Goal: Register for event/course

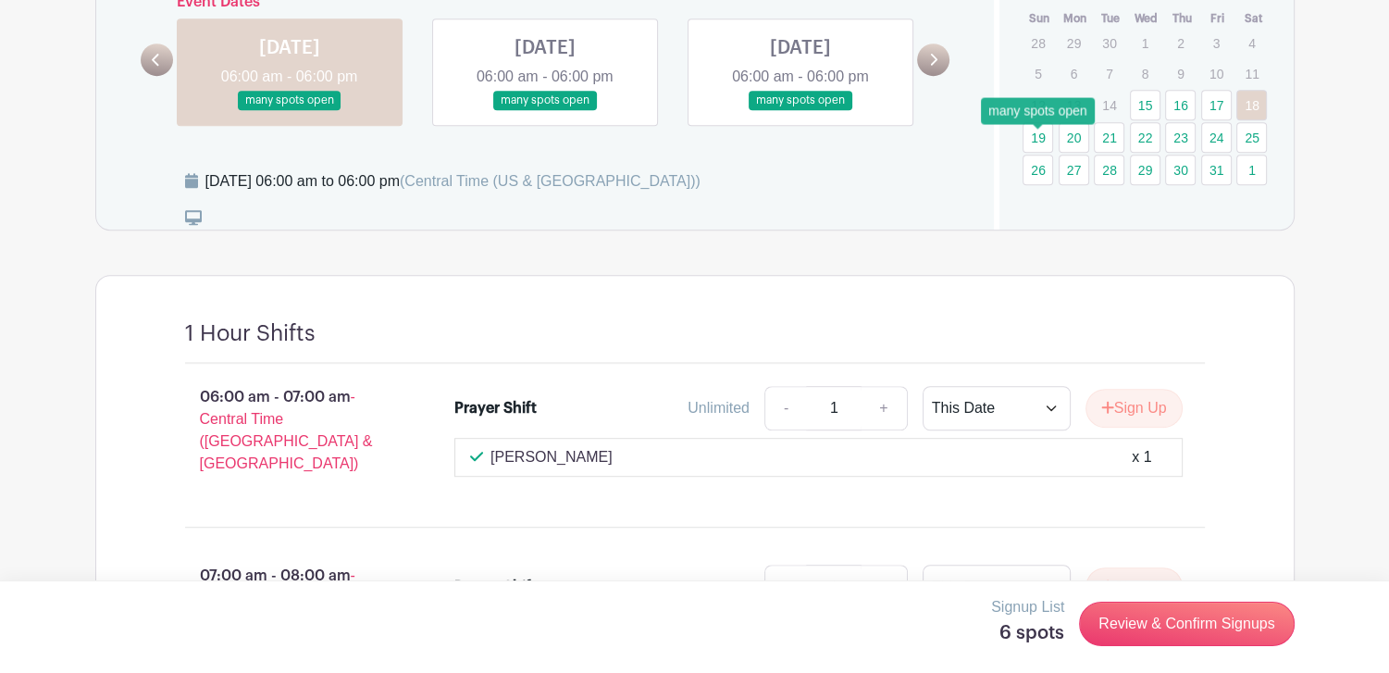
scroll to position [833, 0]
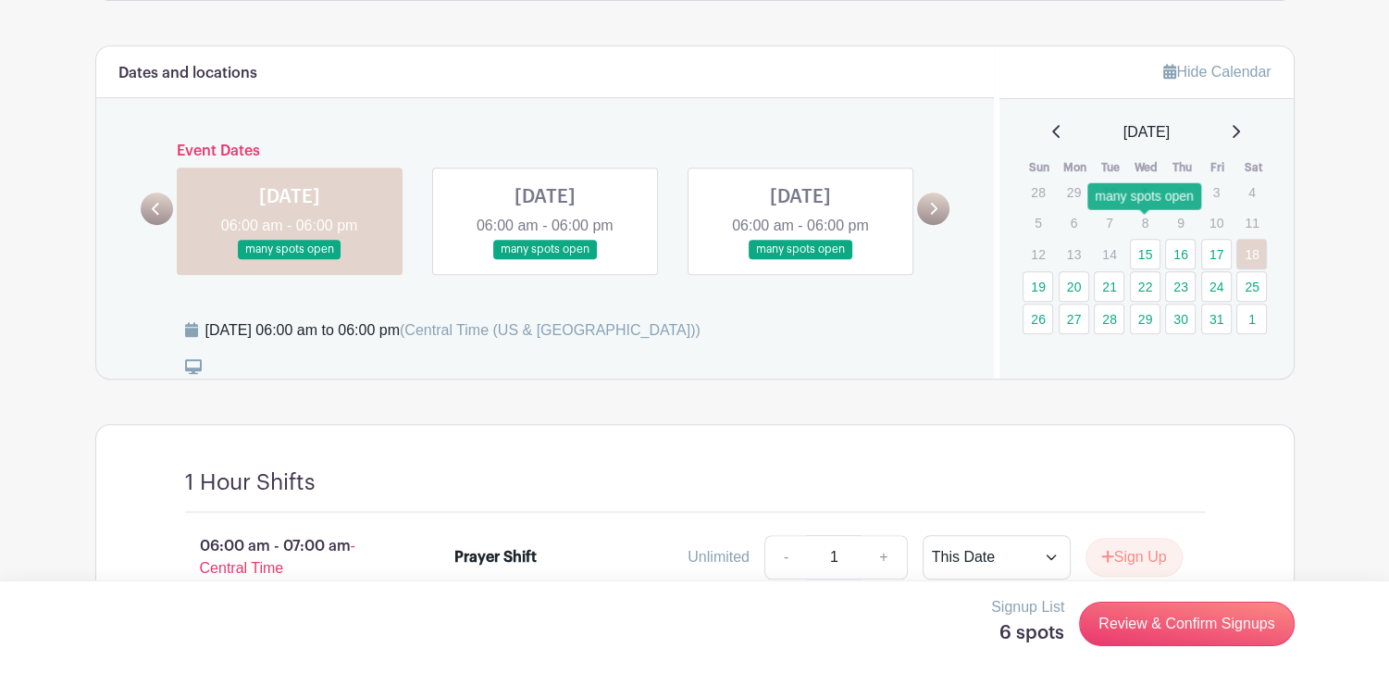
click at [1144, 239] on link "15" at bounding box center [1145, 254] width 31 height 31
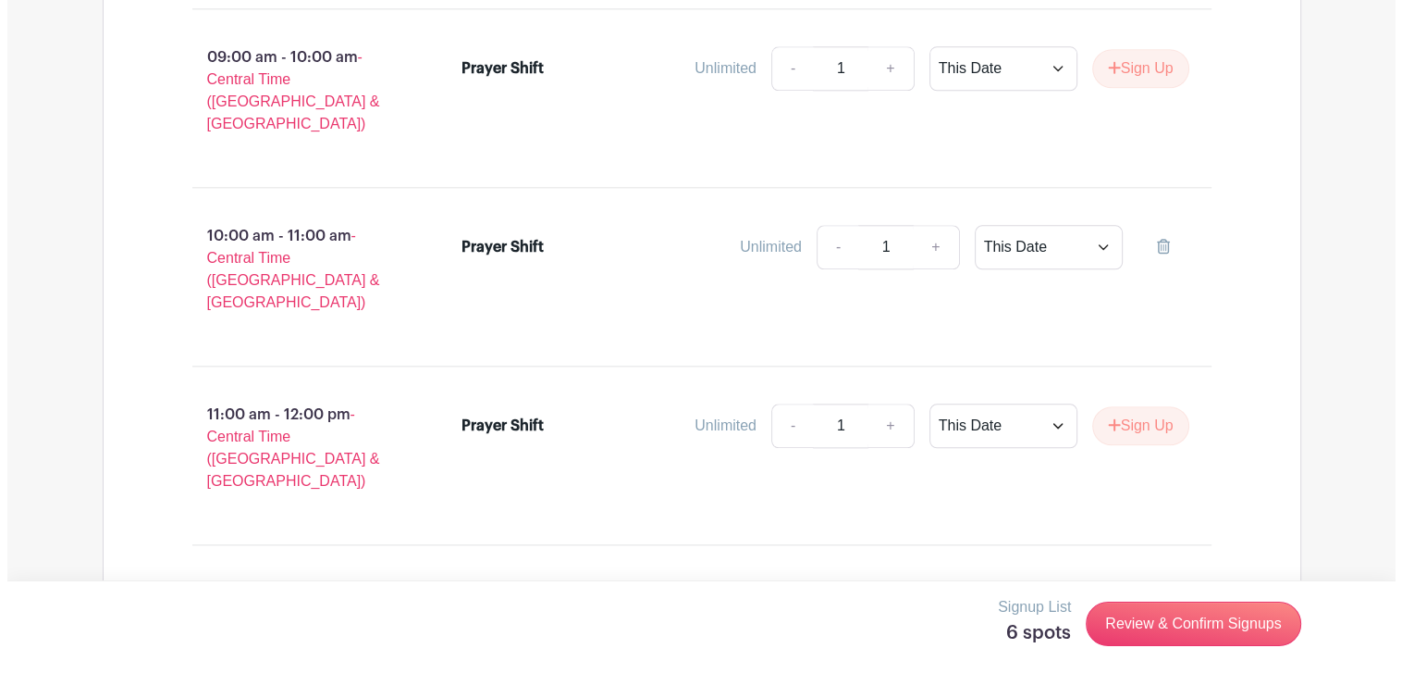
scroll to position [2128, 0]
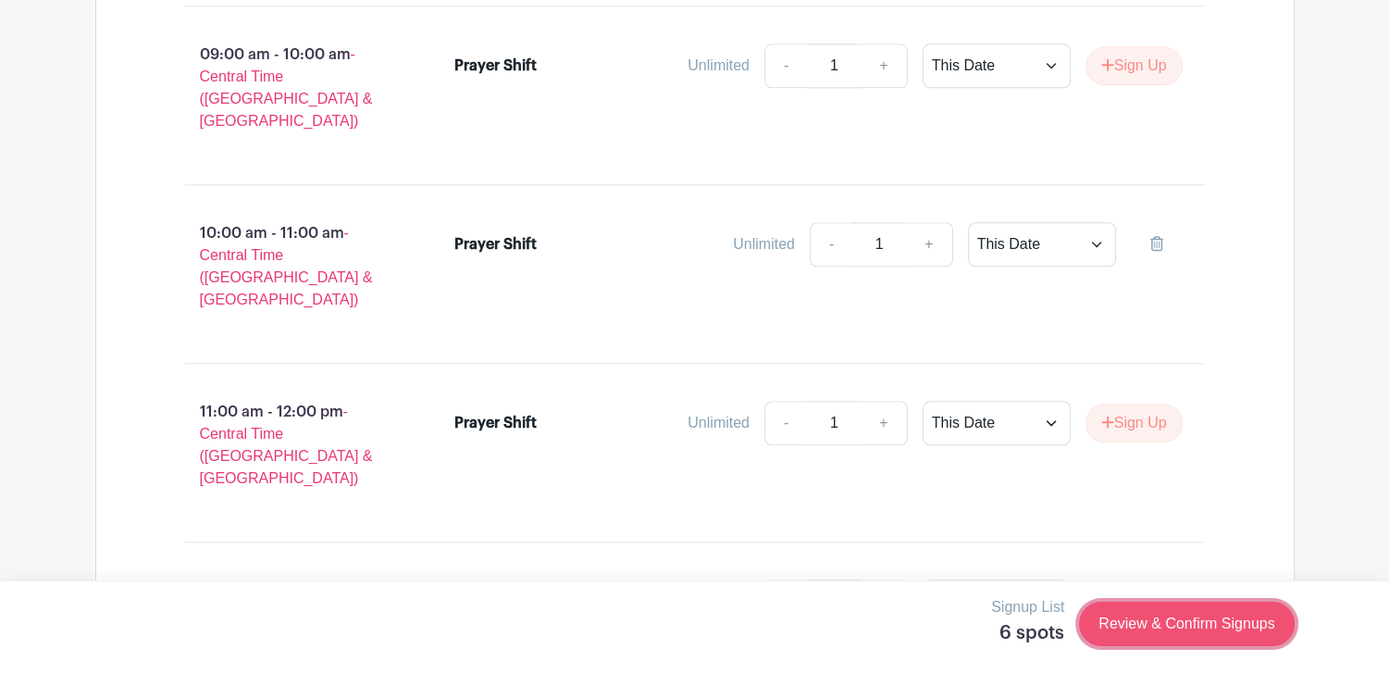
click at [1203, 631] on link "Review & Confirm Signups" at bounding box center [1186, 623] width 215 height 44
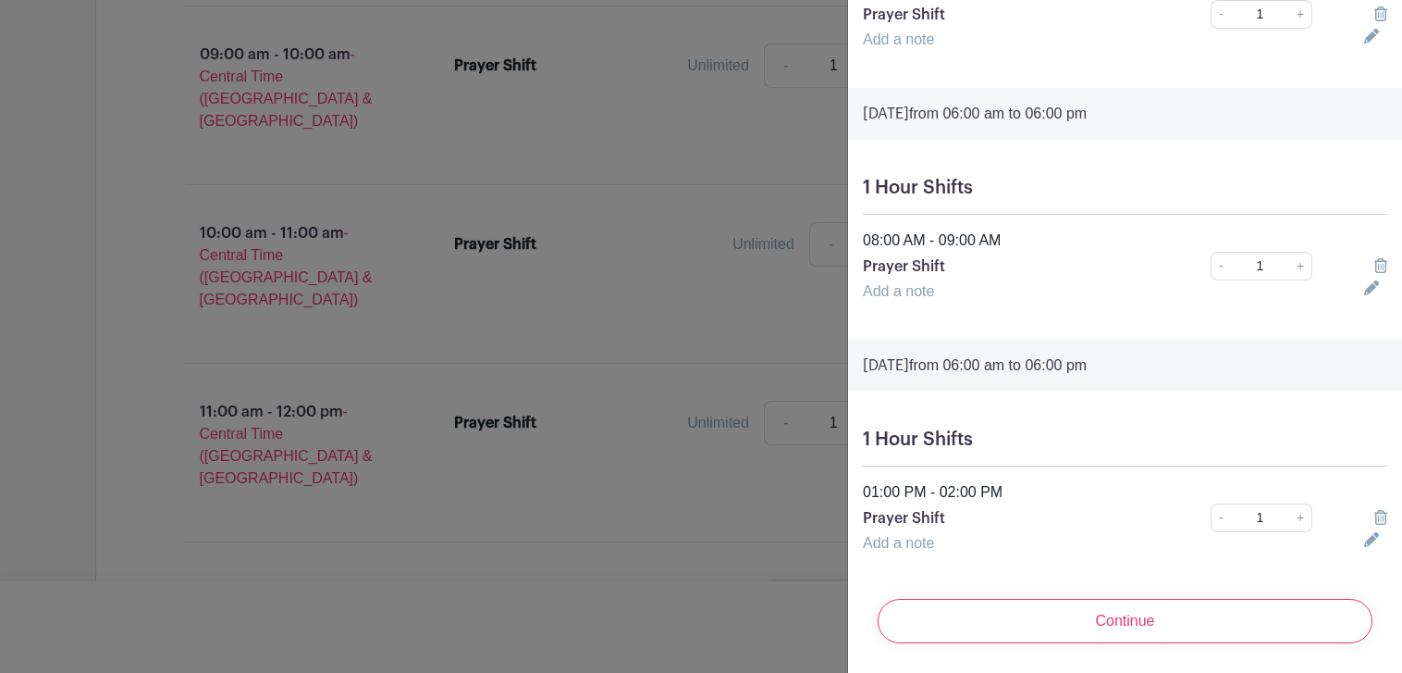
scroll to position [1001, 0]
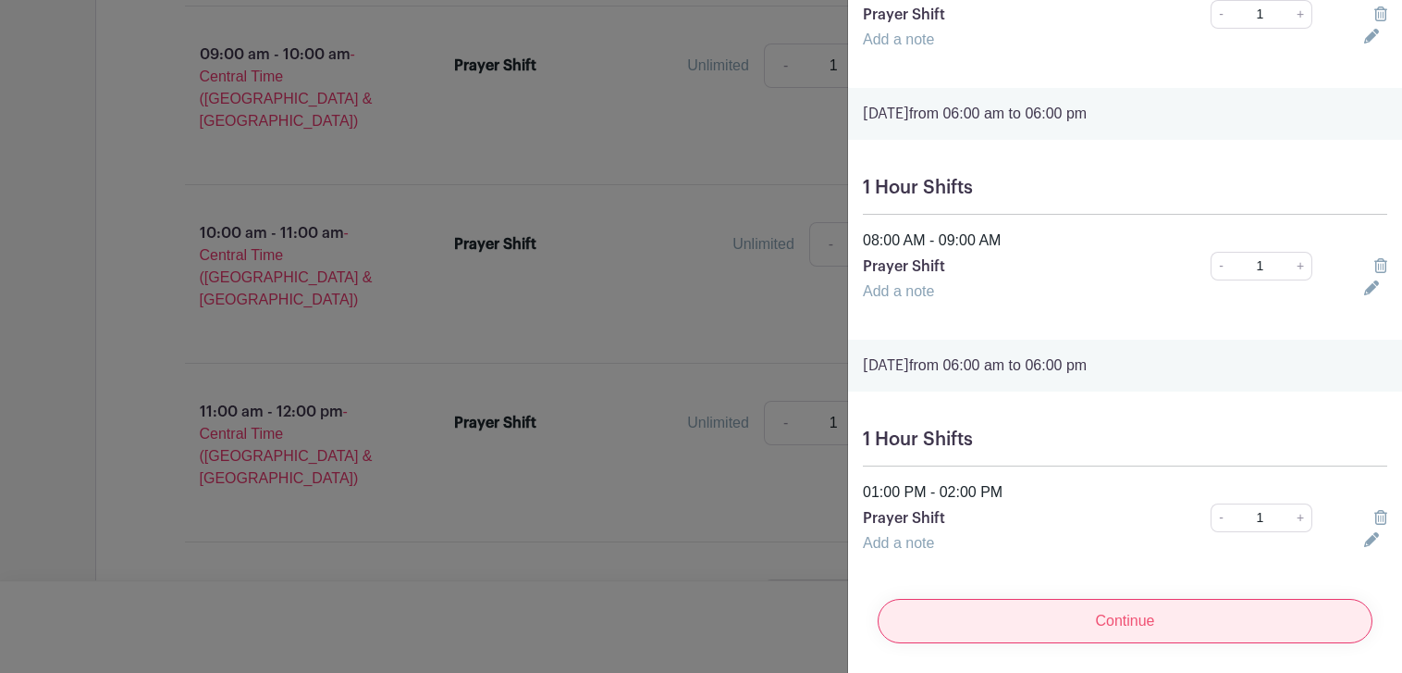
click at [1126, 609] on input "Continue" at bounding box center [1125, 621] width 495 height 44
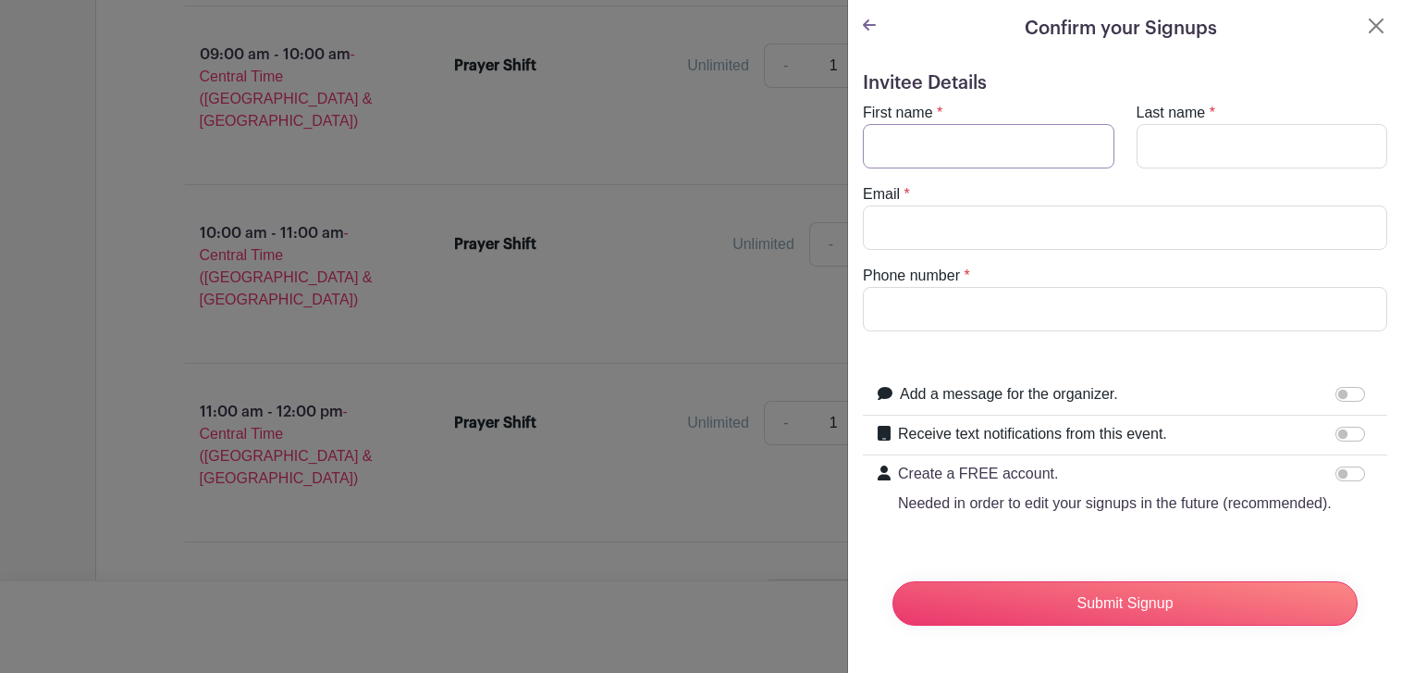
click at [915, 124] on input "First name" at bounding box center [989, 146] width 252 height 44
type input "Gary"
type input "Miller"
type input "gmillini2@gmail.com"
type input "2176491846"
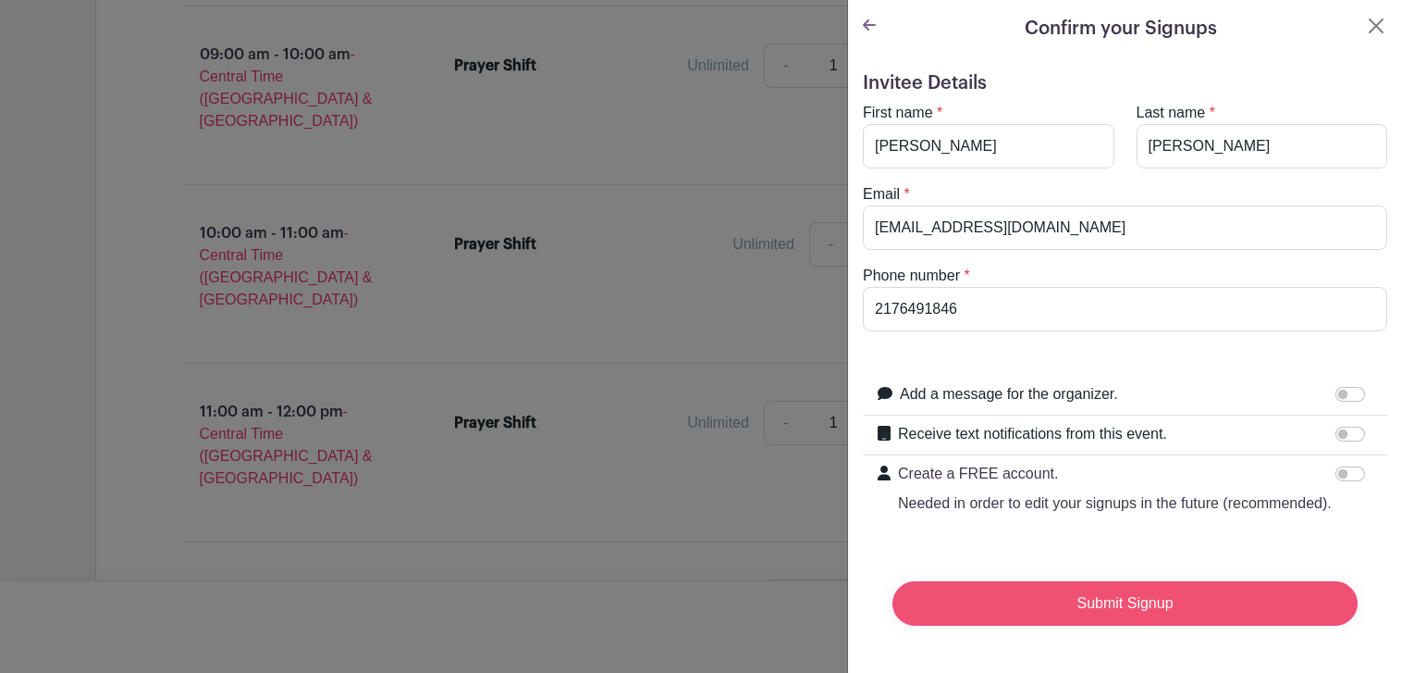
click at [1151, 595] on input "Submit Signup" at bounding box center [1125, 603] width 465 height 44
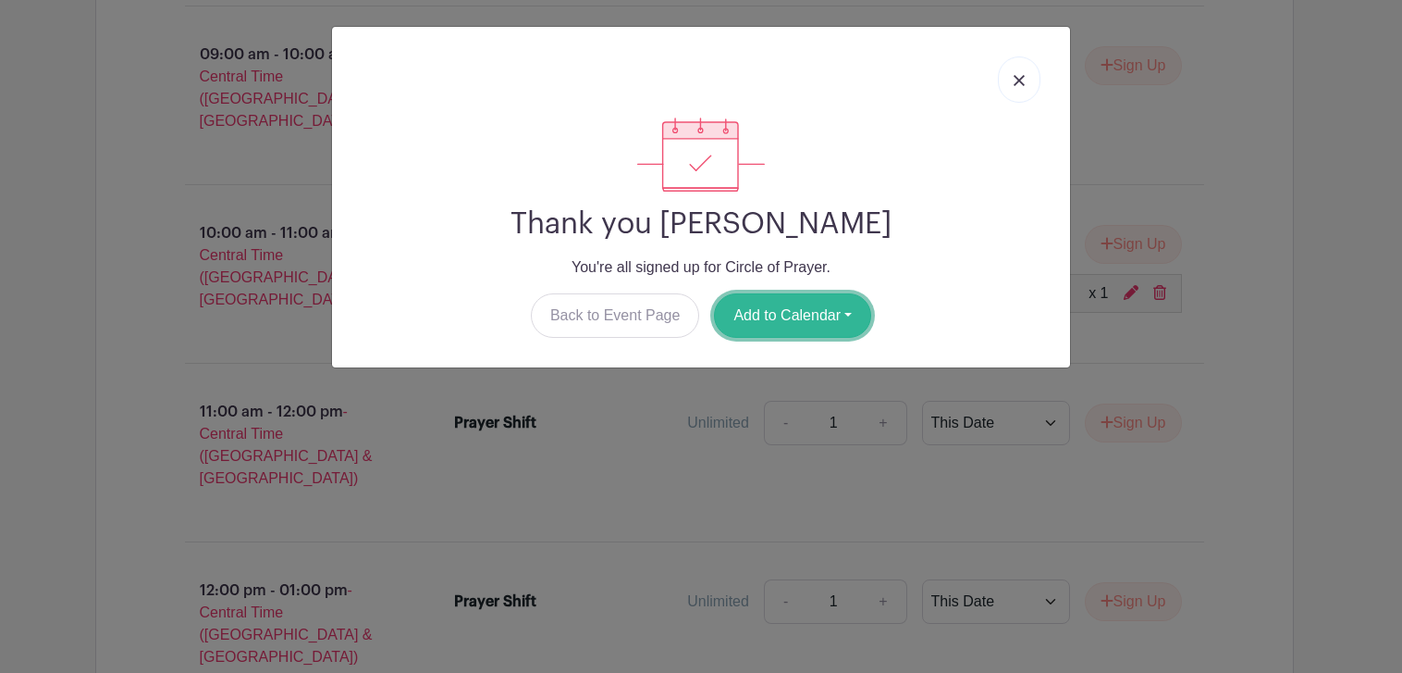
click at [795, 310] on button "Add to Calendar" at bounding box center [792, 315] width 157 height 44
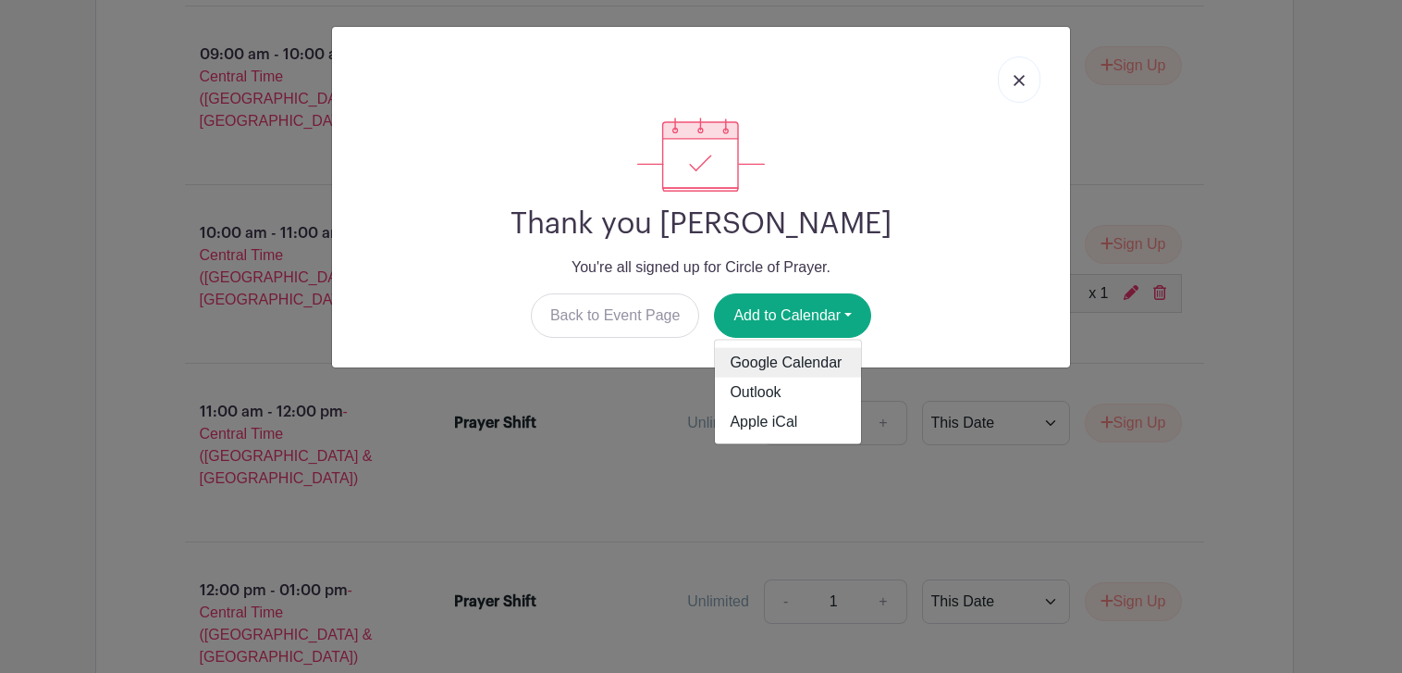
click at [796, 364] on link "Google Calendar" at bounding box center [788, 363] width 146 height 30
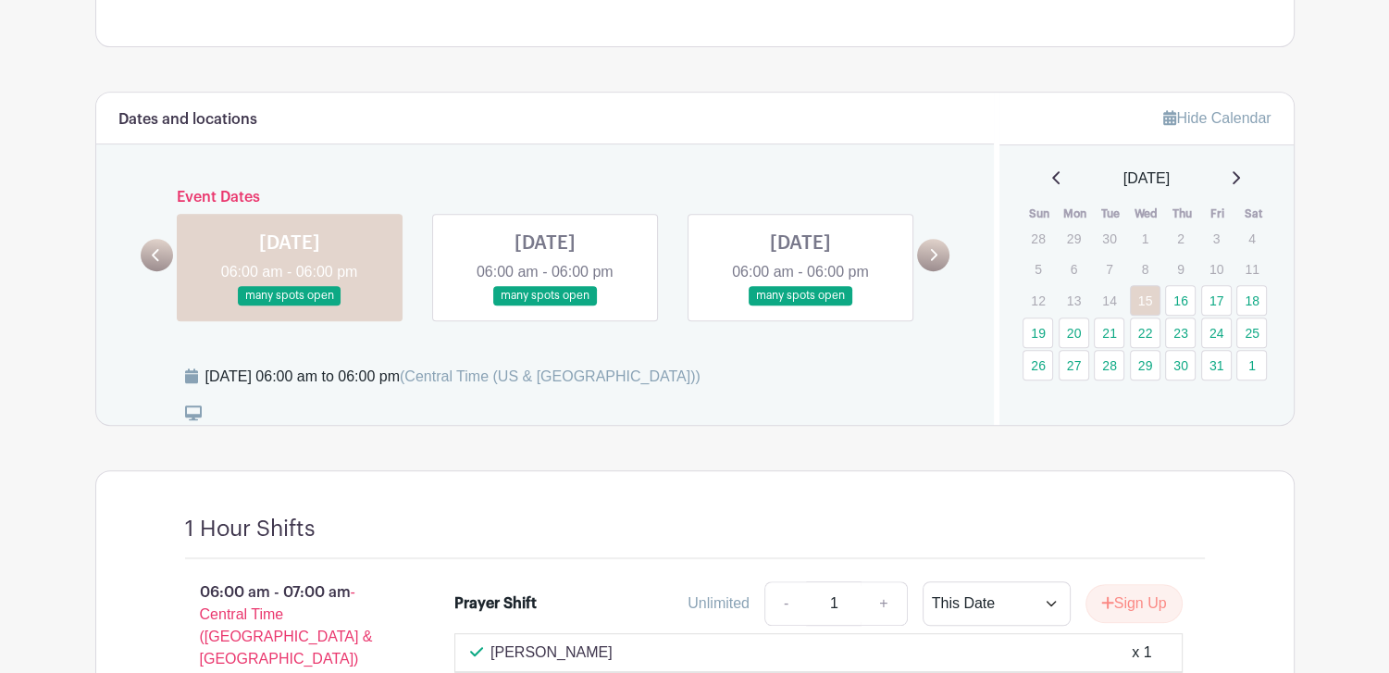
scroll to position [833, 0]
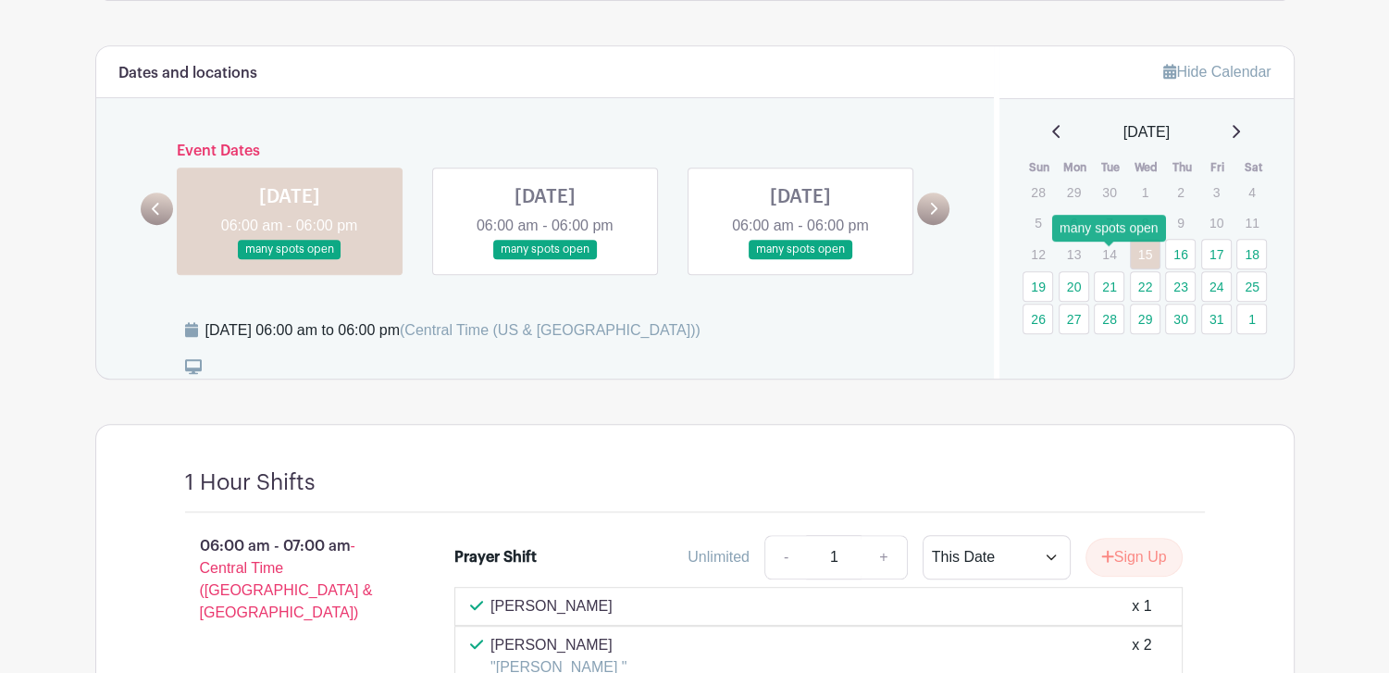
click at [1113, 271] on link "21" at bounding box center [1108, 286] width 31 height 31
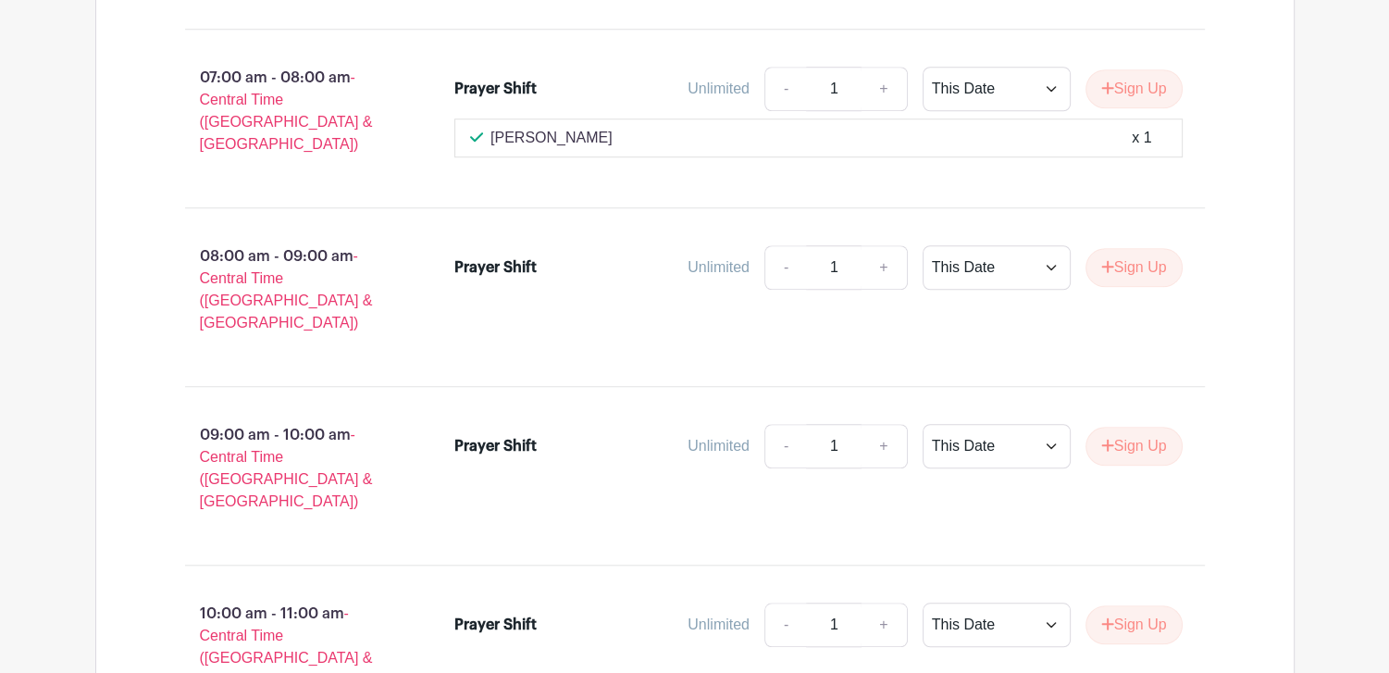
scroll to position [1480, 0]
click at [1133, 247] on button "Sign Up" at bounding box center [1133, 266] width 97 height 39
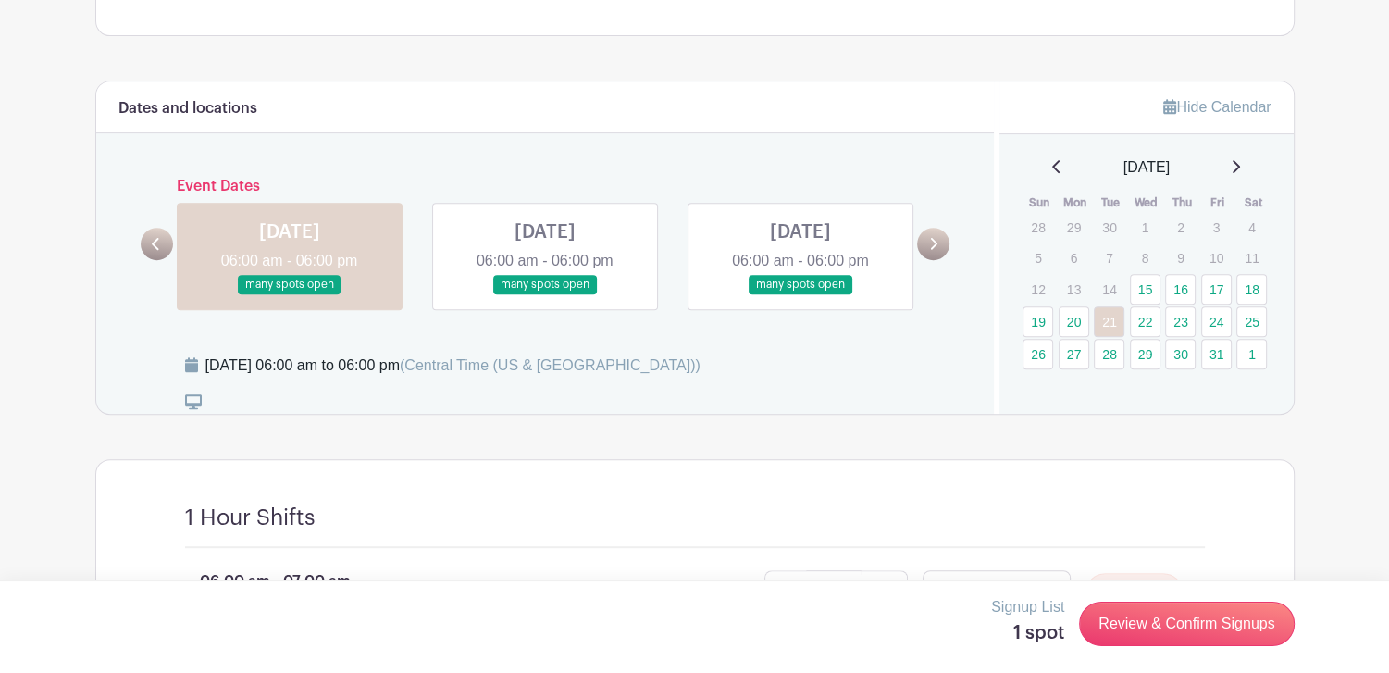
scroll to position [802, 0]
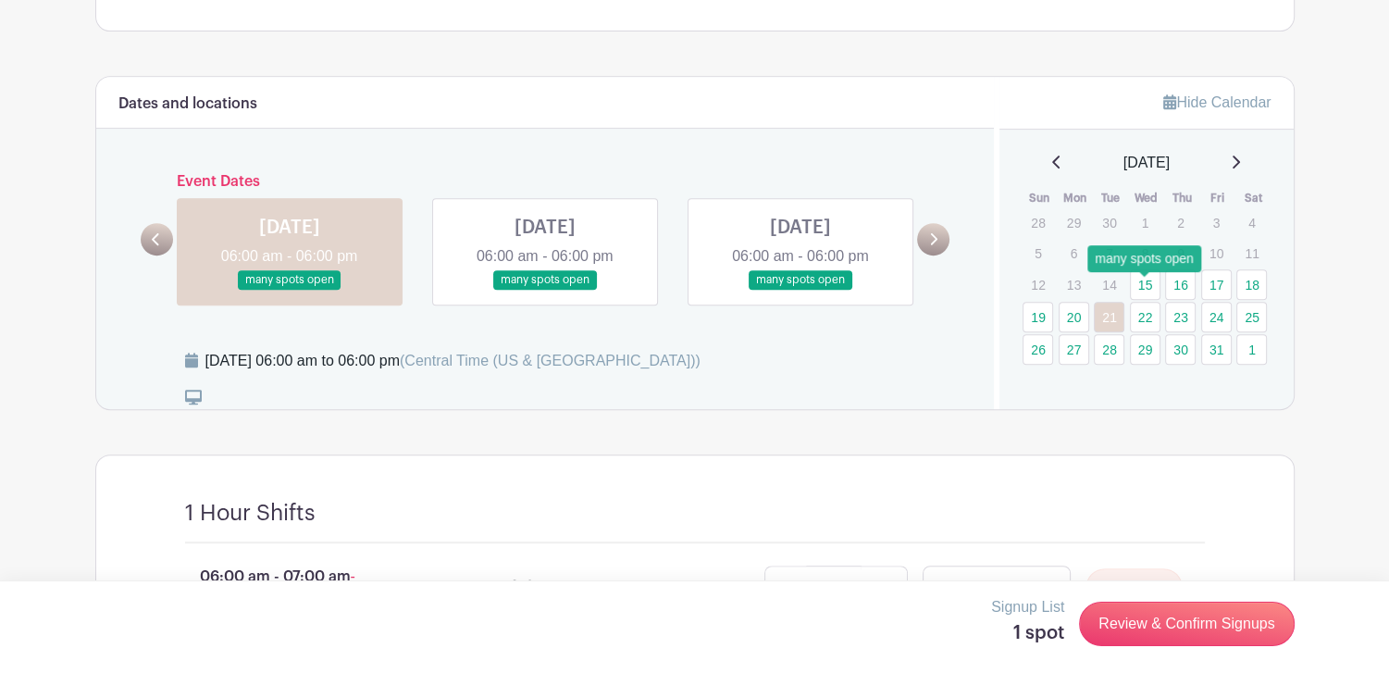
click at [1143, 302] on link "22" at bounding box center [1145, 317] width 31 height 31
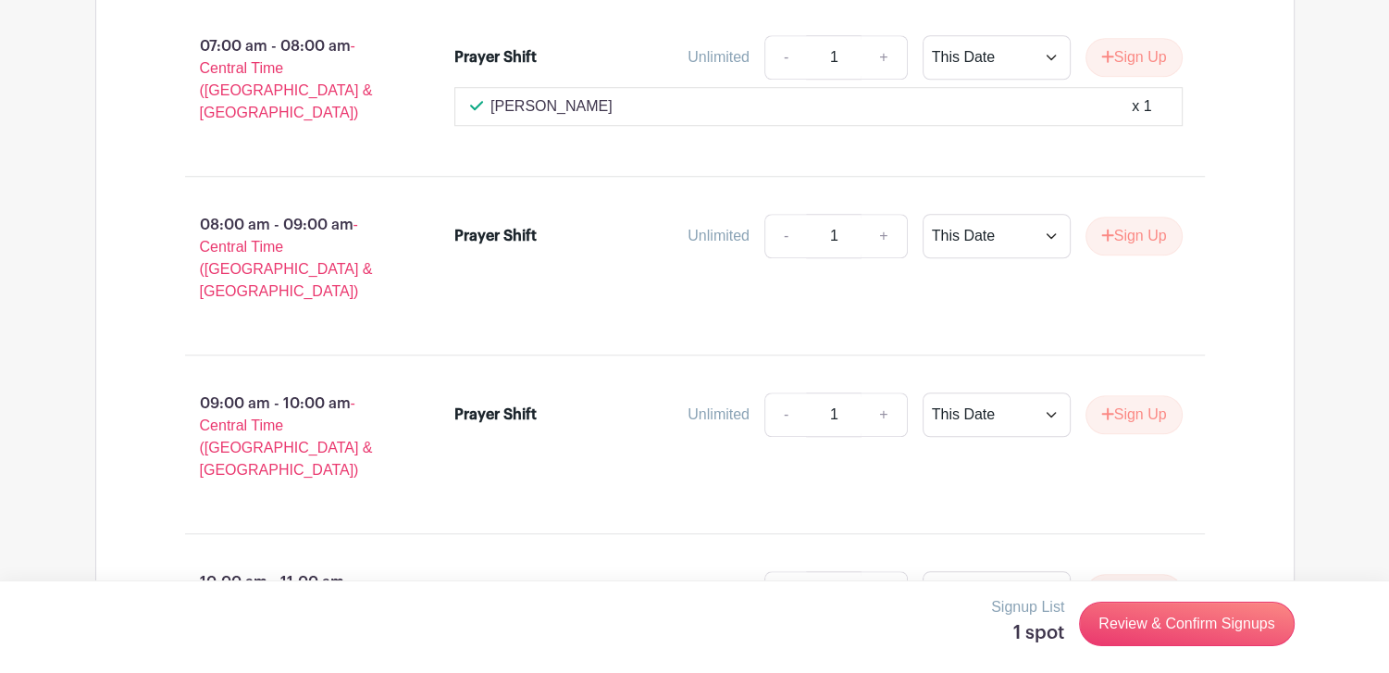
scroll to position [1542, 0]
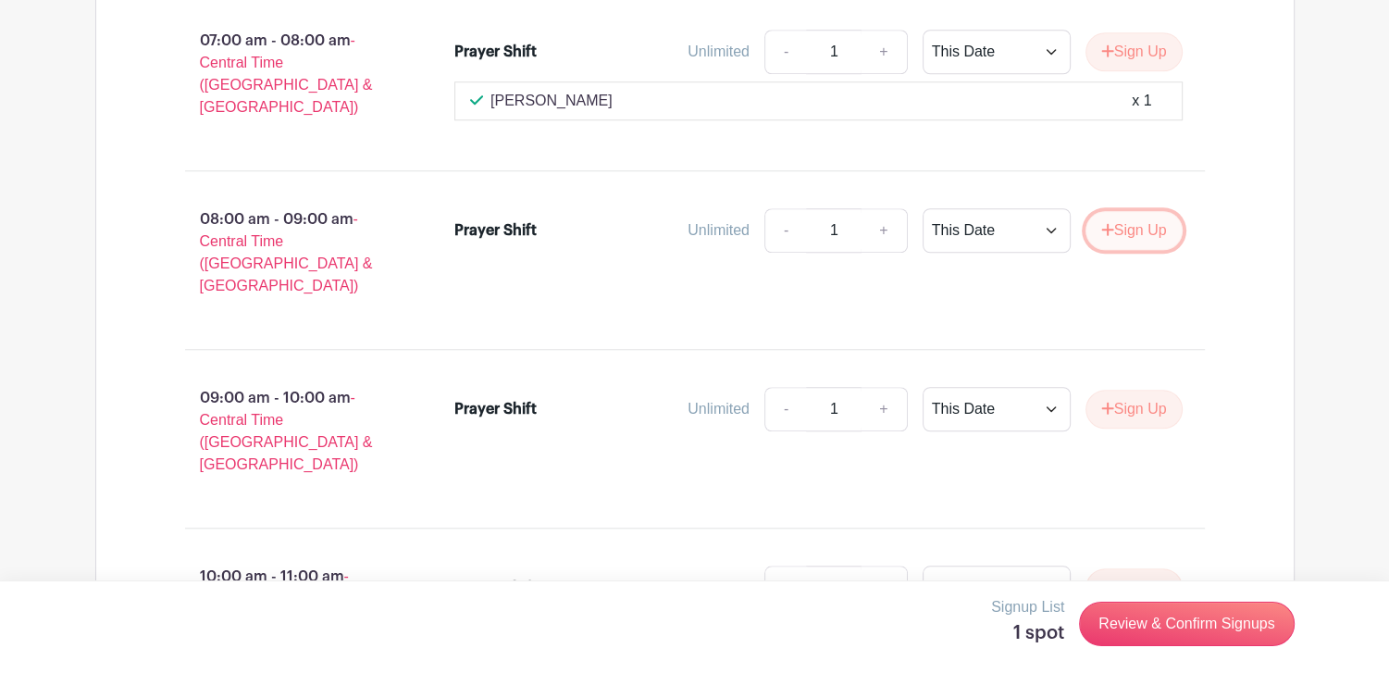
click at [1136, 211] on button "Sign Up" at bounding box center [1133, 230] width 97 height 39
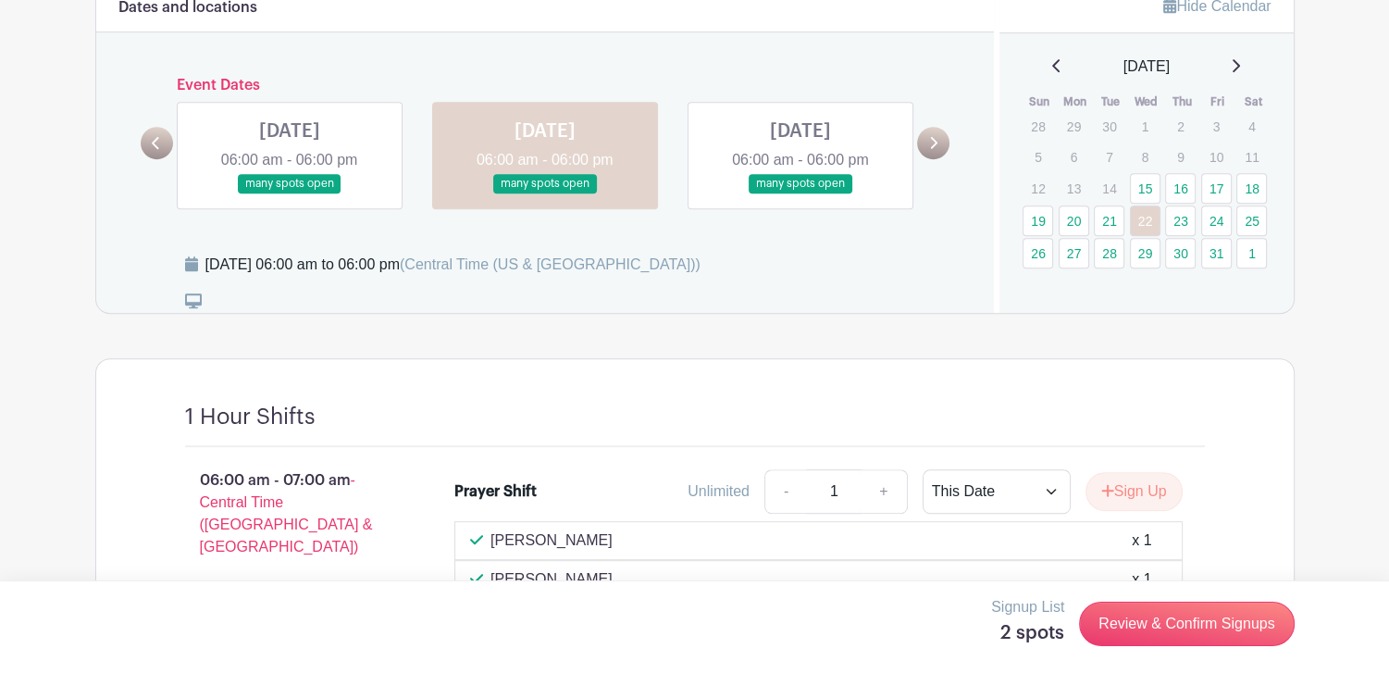
scroll to position [894, 0]
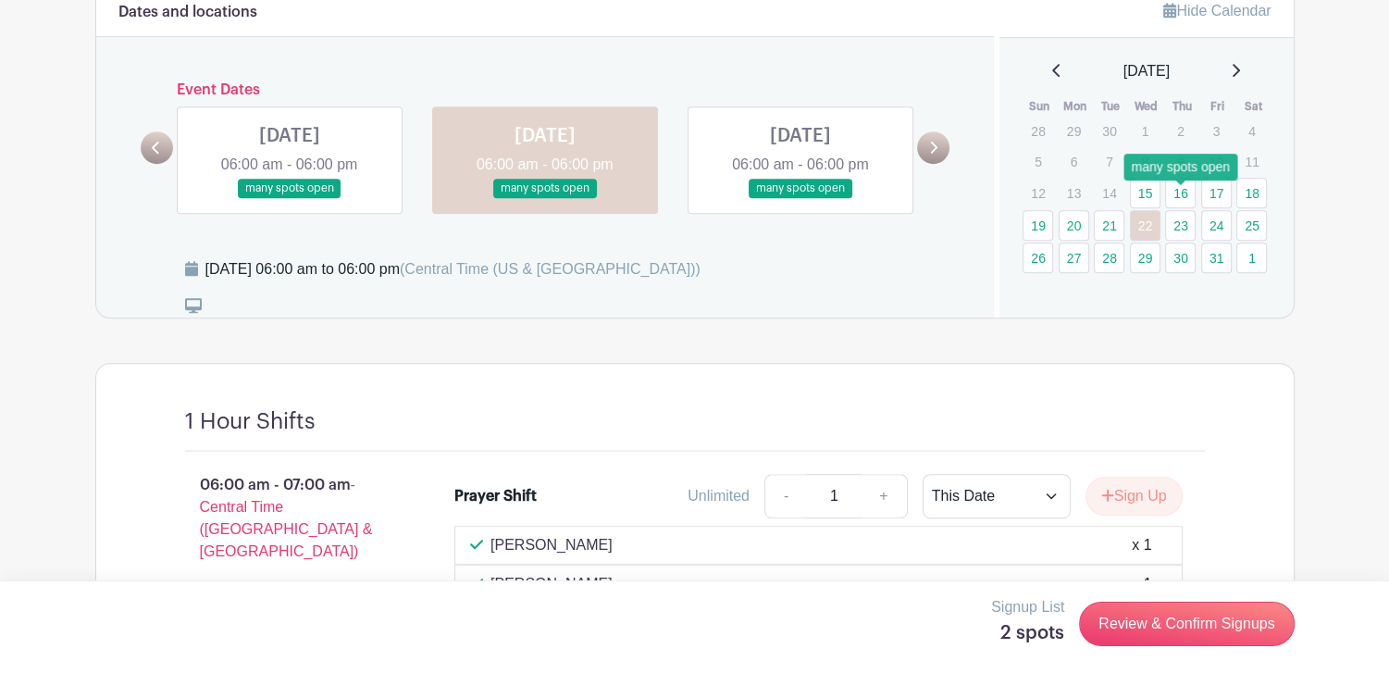
click at [1183, 210] on link "23" at bounding box center [1180, 225] width 31 height 31
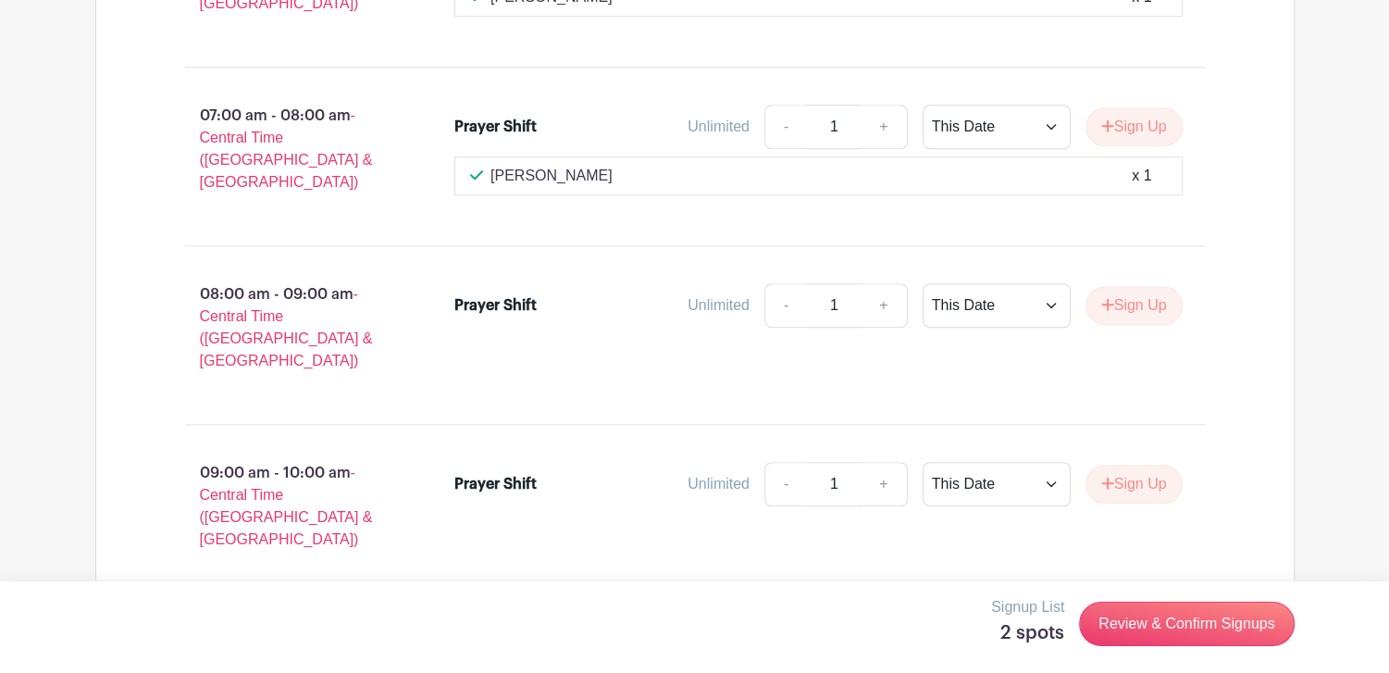
scroll to position [1449, 0]
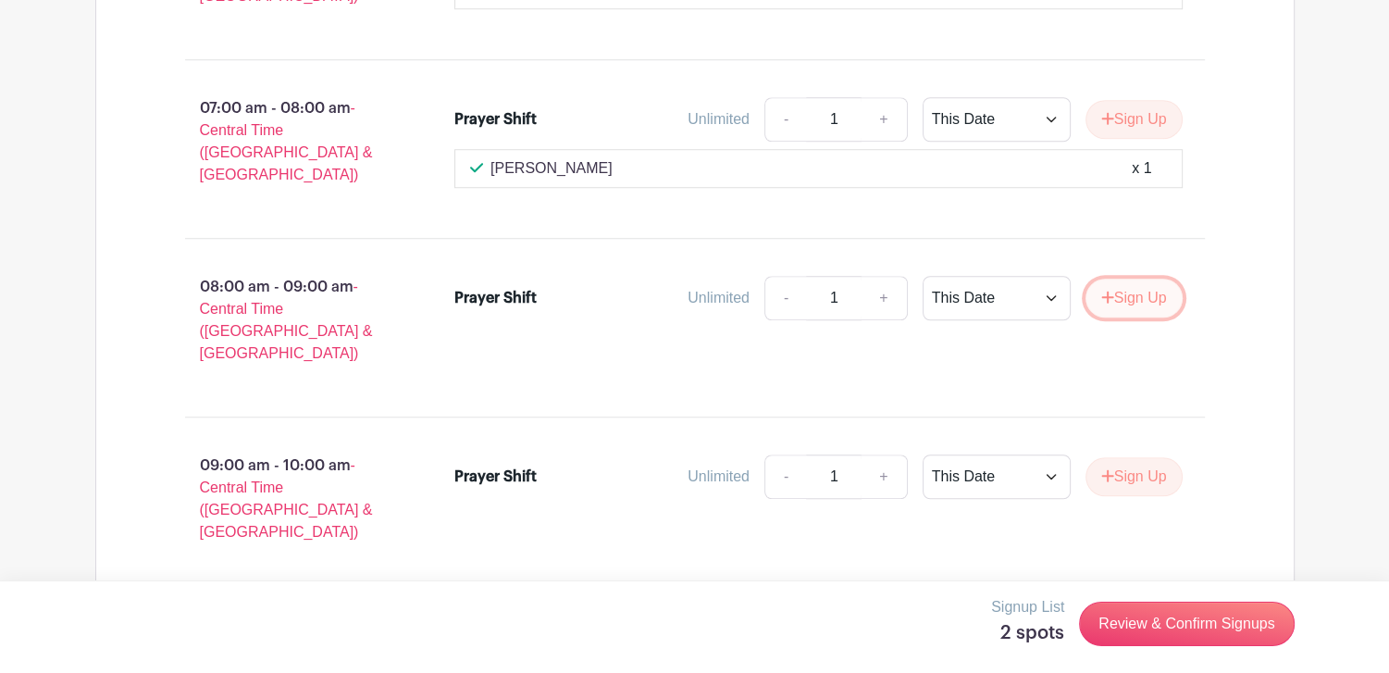
click at [1133, 278] on button "Sign Up" at bounding box center [1133, 297] width 97 height 39
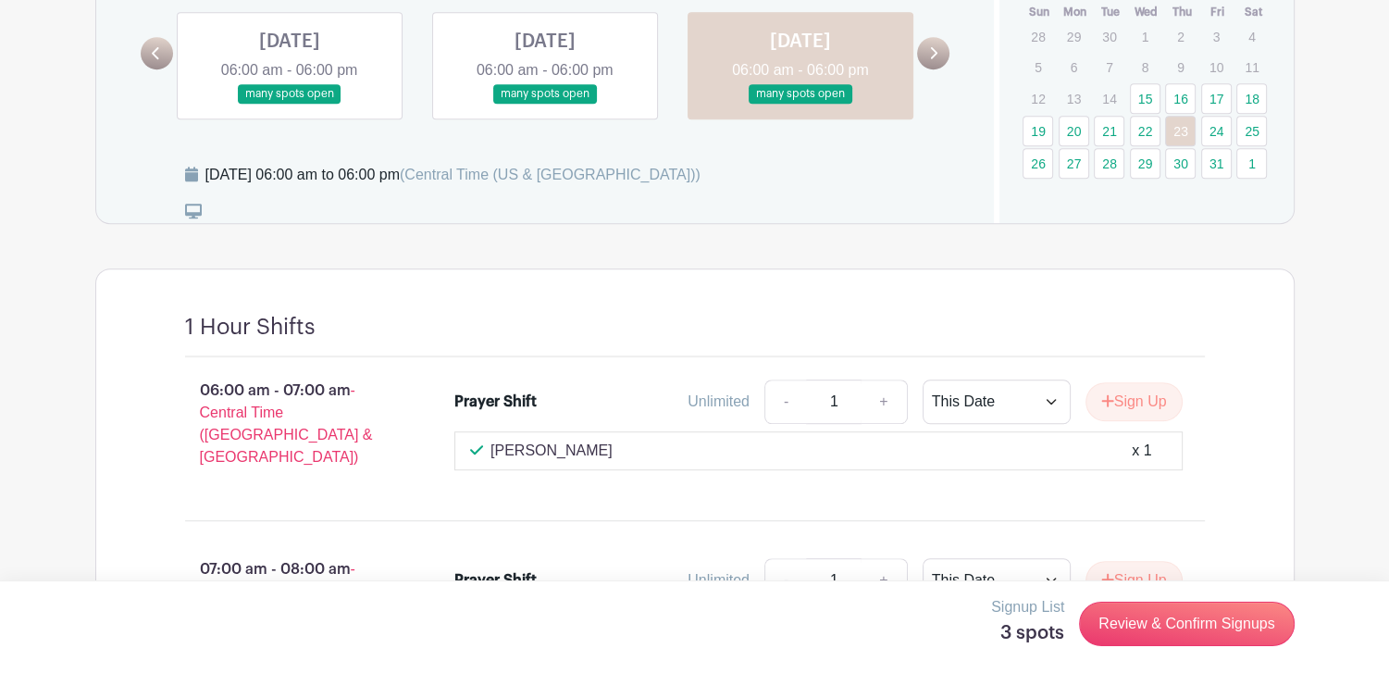
scroll to position [986, 0]
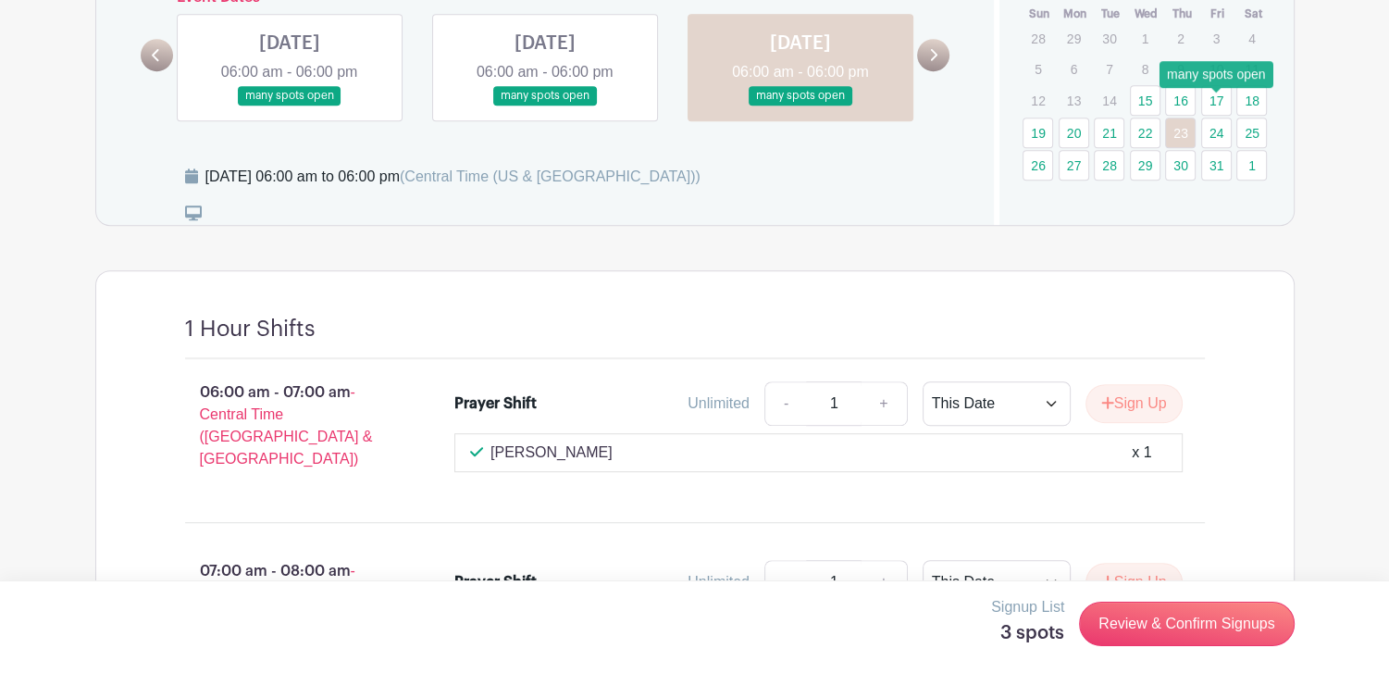
click at [1220, 117] on link "24" at bounding box center [1216, 132] width 31 height 31
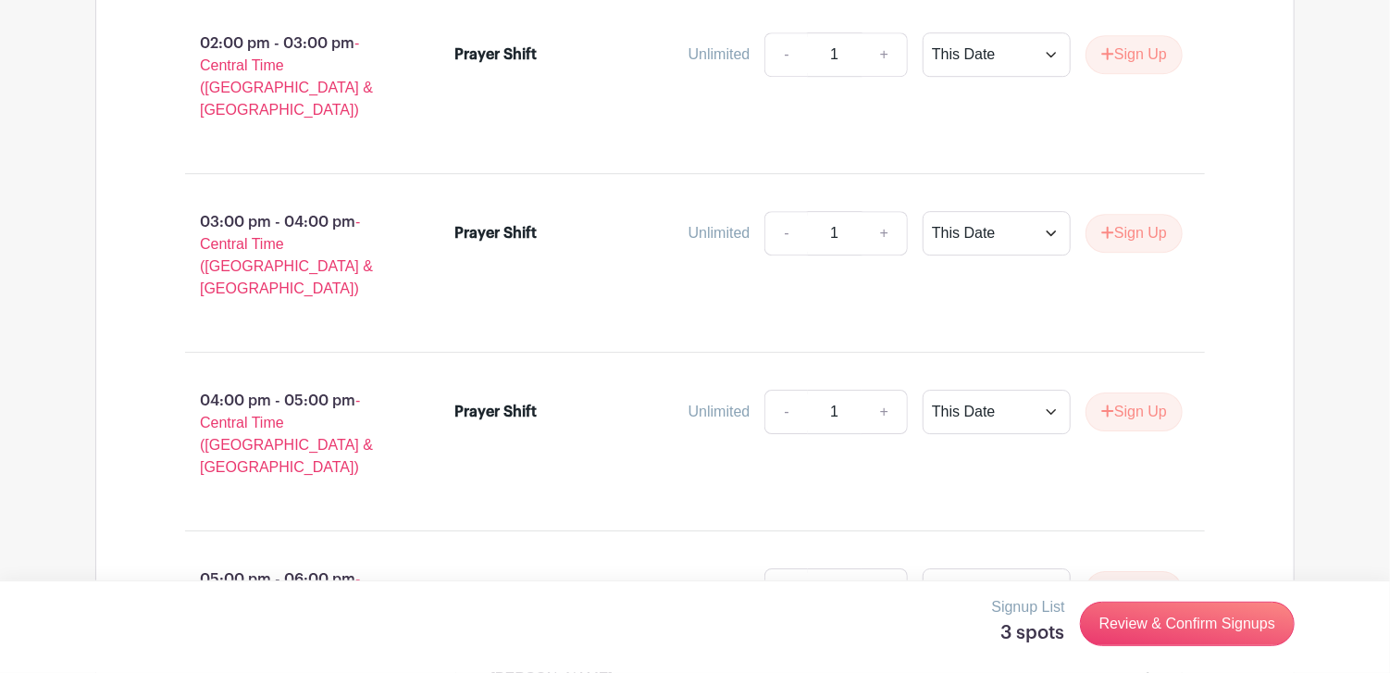
scroll to position [2751, 0]
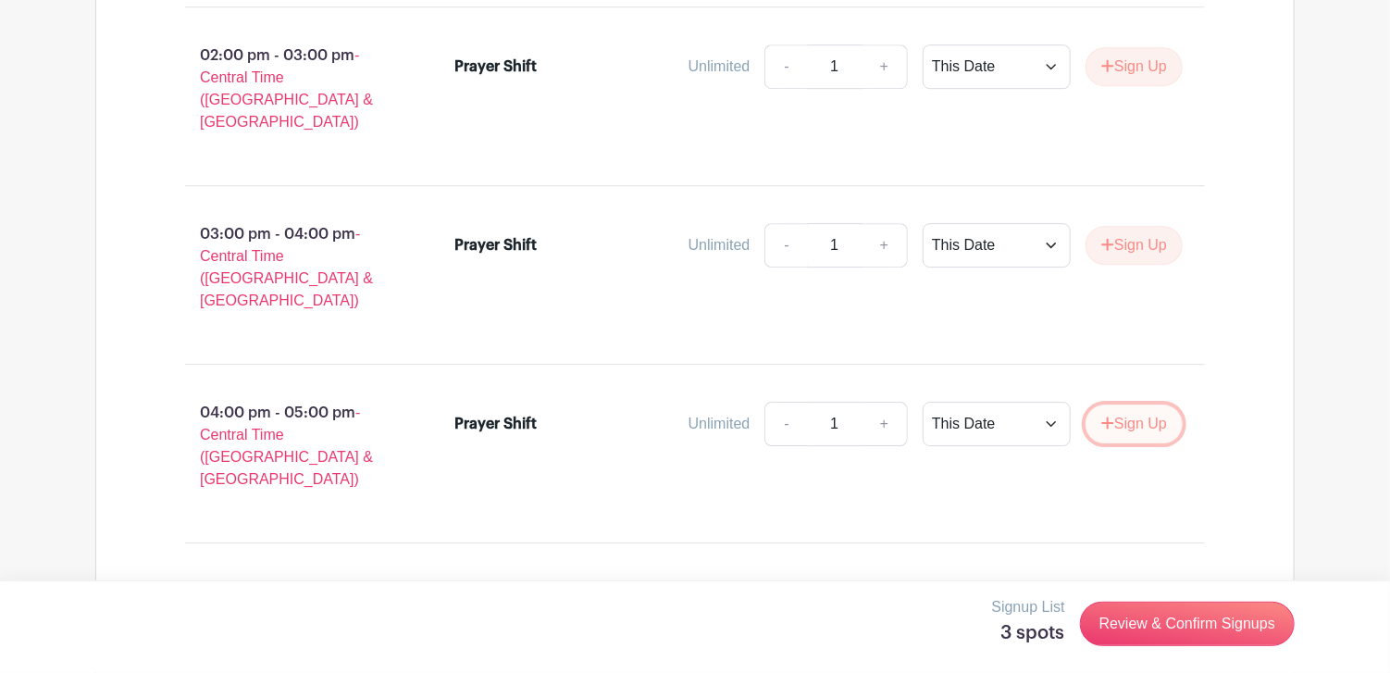
click at [1129, 404] on button "Sign Up" at bounding box center [1133, 423] width 97 height 39
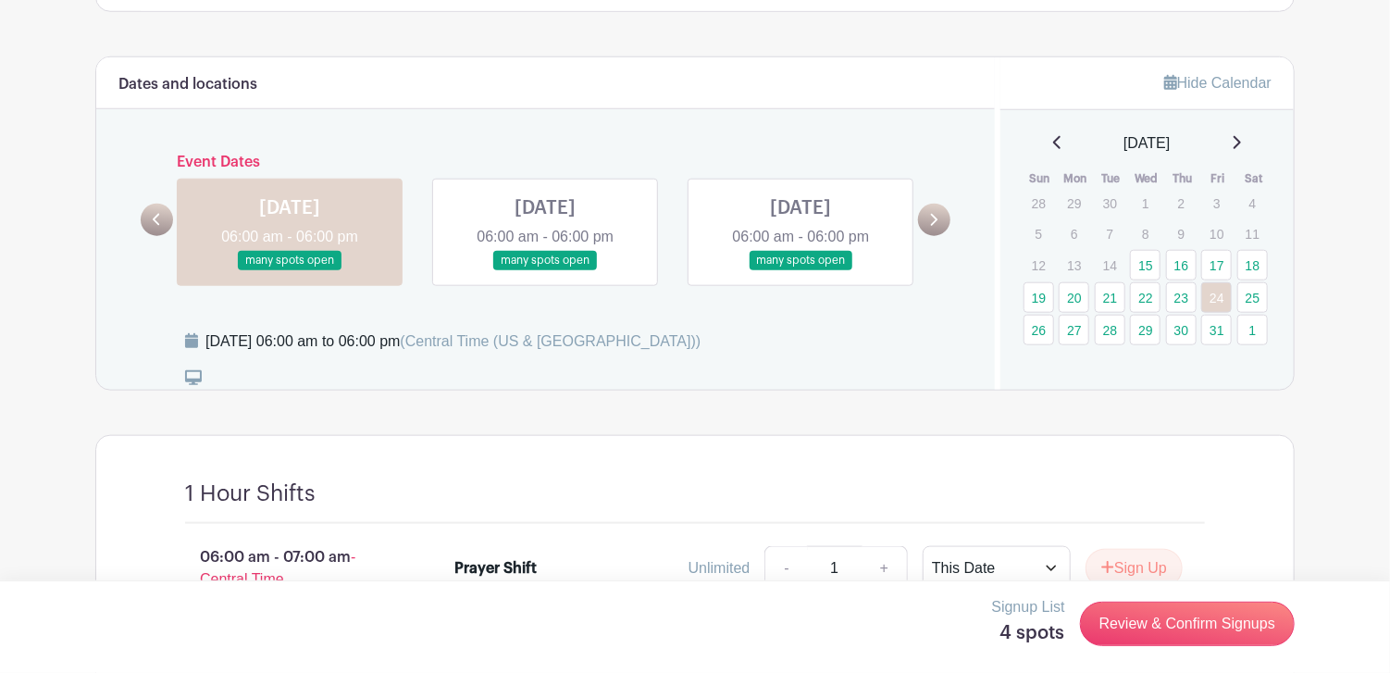
scroll to position [814, 0]
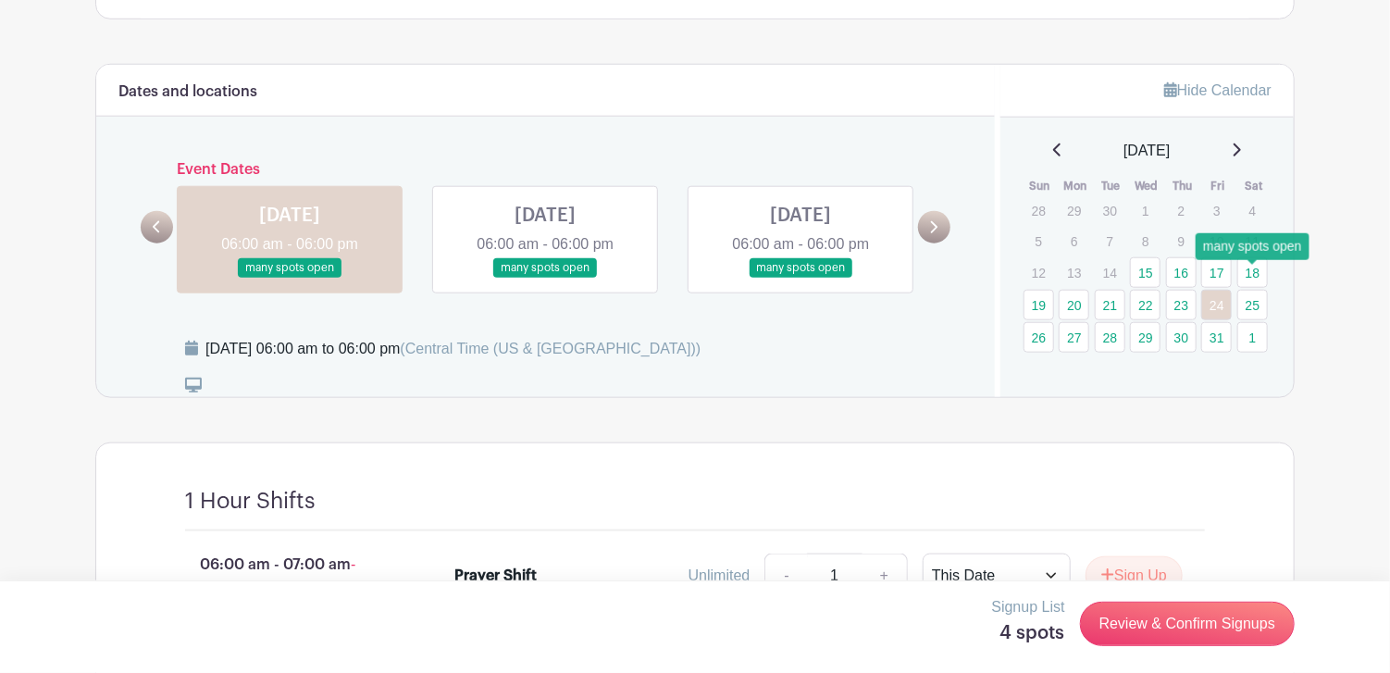
click at [1256, 290] on link "25" at bounding box center [1252, 305] width 31 height 31
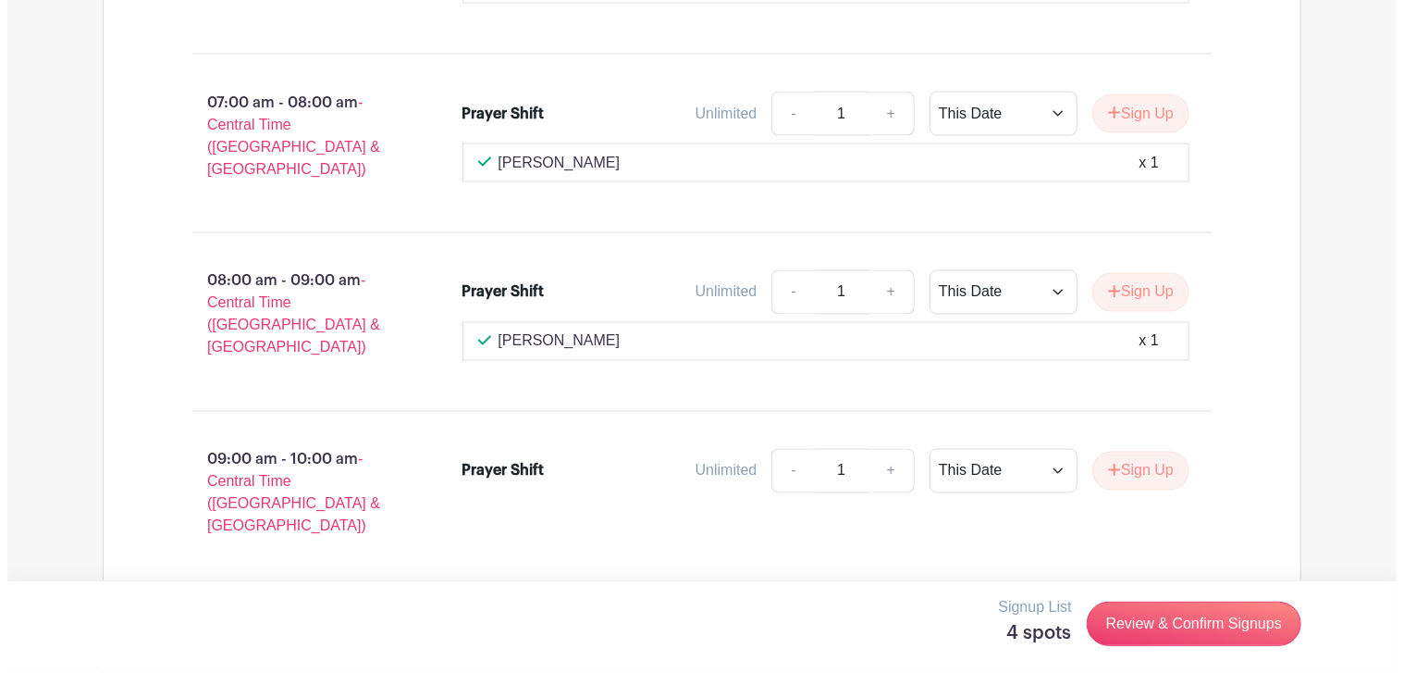
scroll to position [1462, 0]
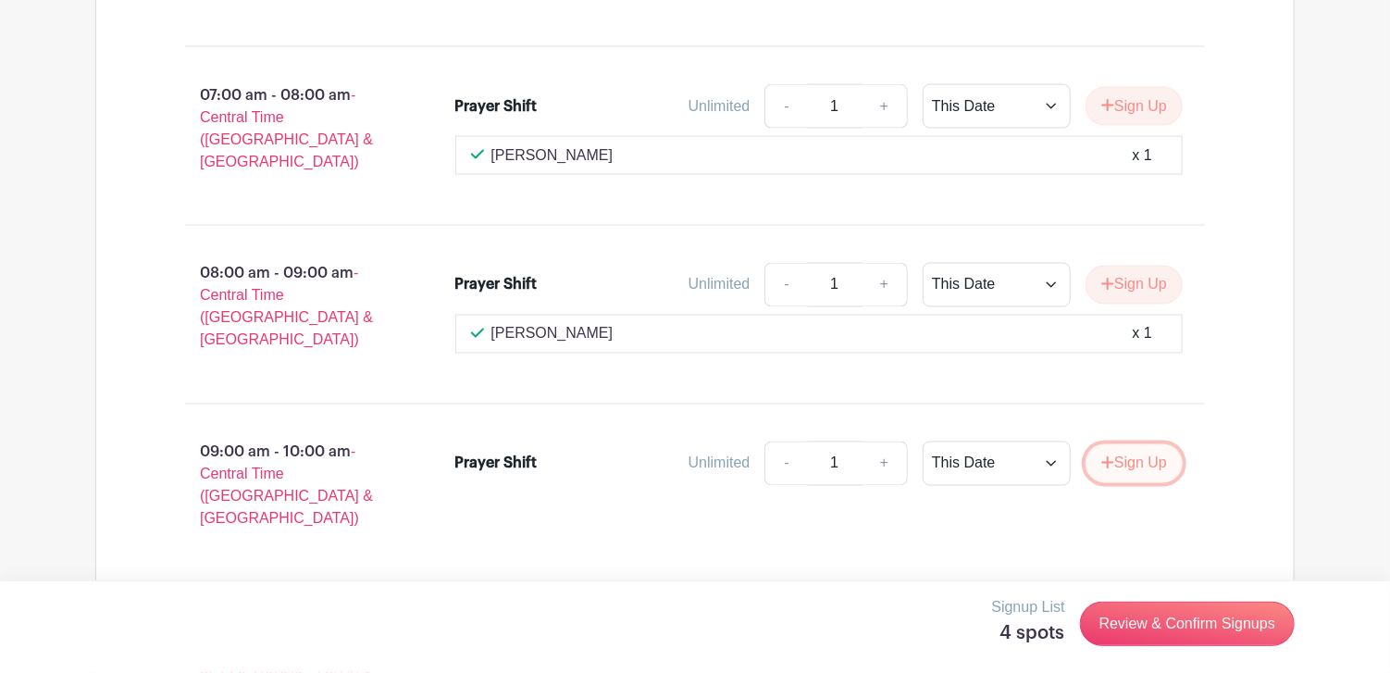
click at [1114, 444] on button "Sign Up" at bounding box center [1133, 463] width 97 height 39
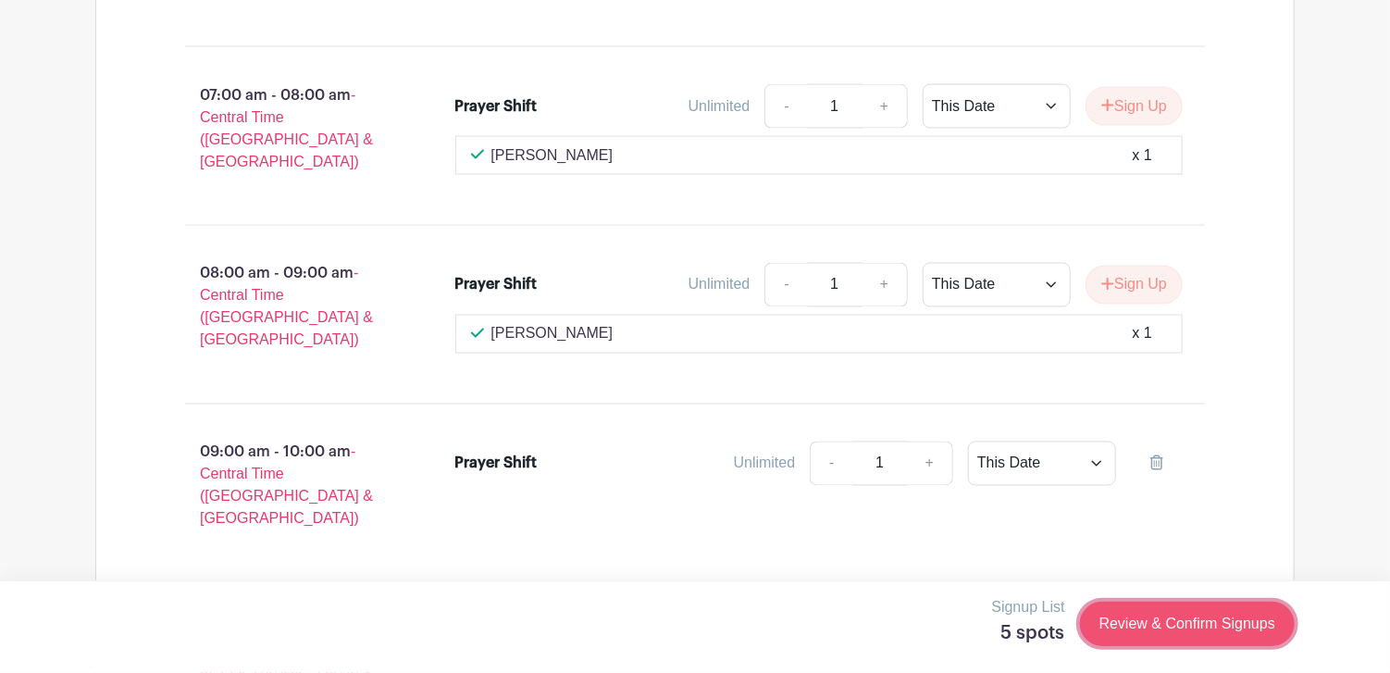
click at [1206, 629] on link "Review & Confirm Signups" at bounding box center [1187, 623] width 215 height 44
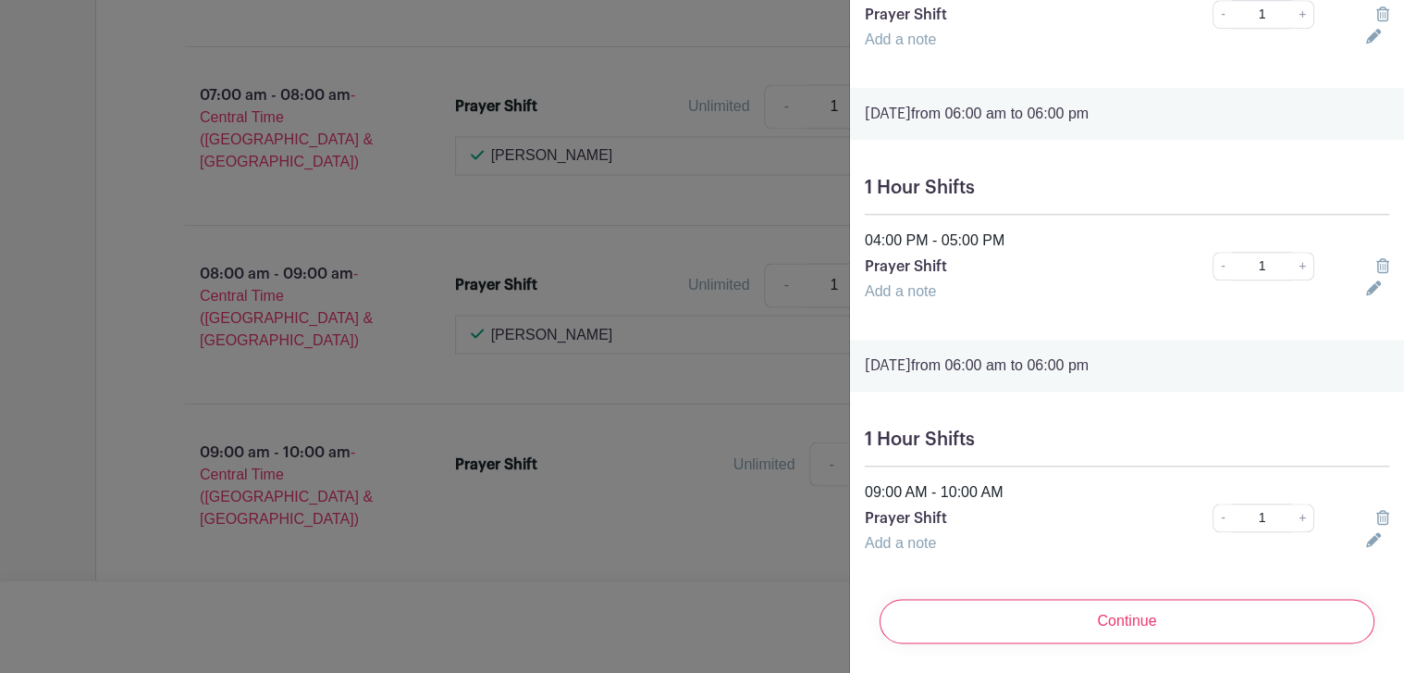
scroll to position [748, 0]
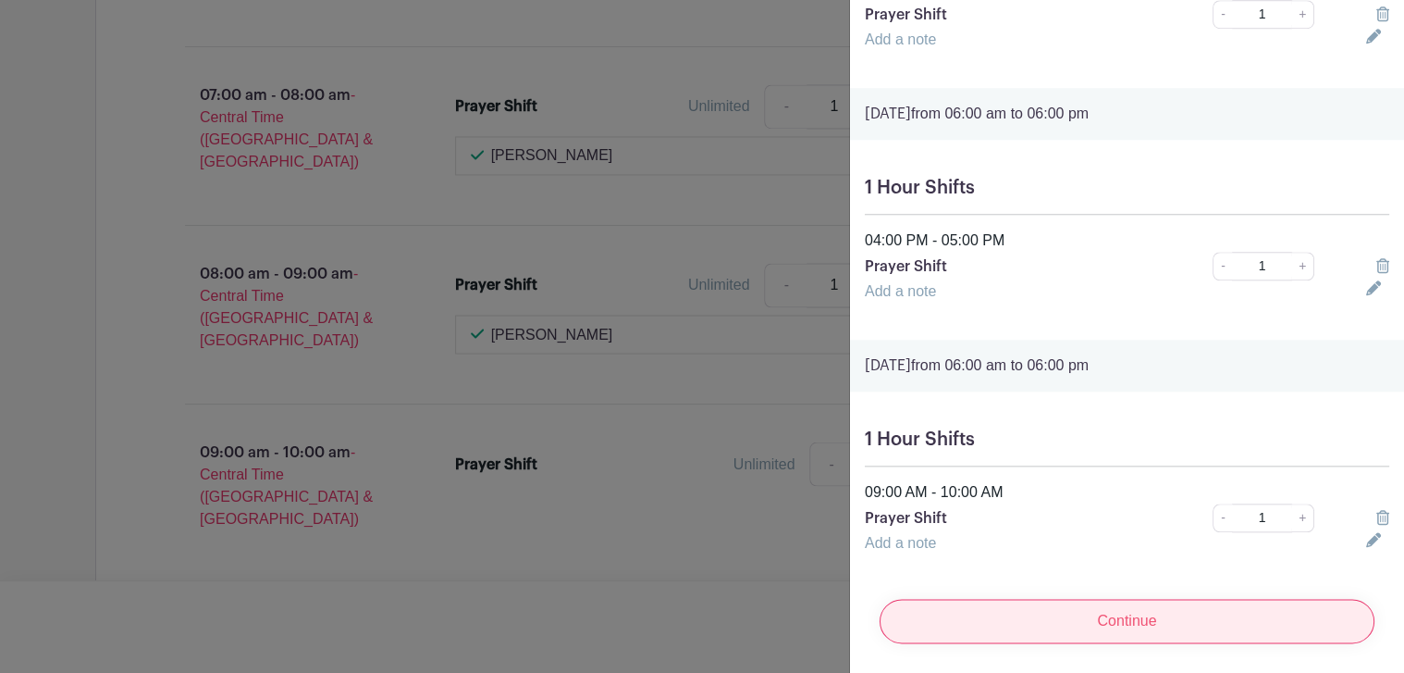
click at [1119, 611] on input "Continue" at bounding box center [1127, 621] width 495 height 44
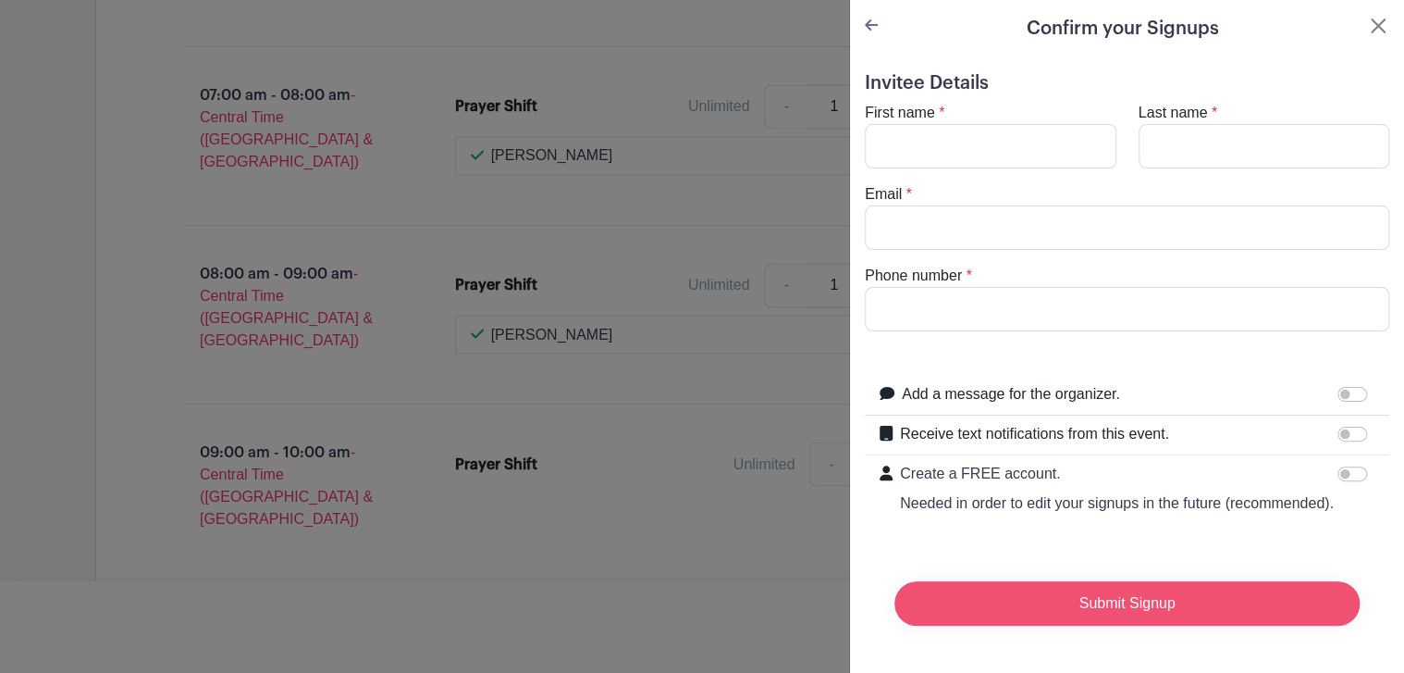
click at [1121, 599] on input "Submit Signup" at bounding box center [1127, 603] width 465 height 44
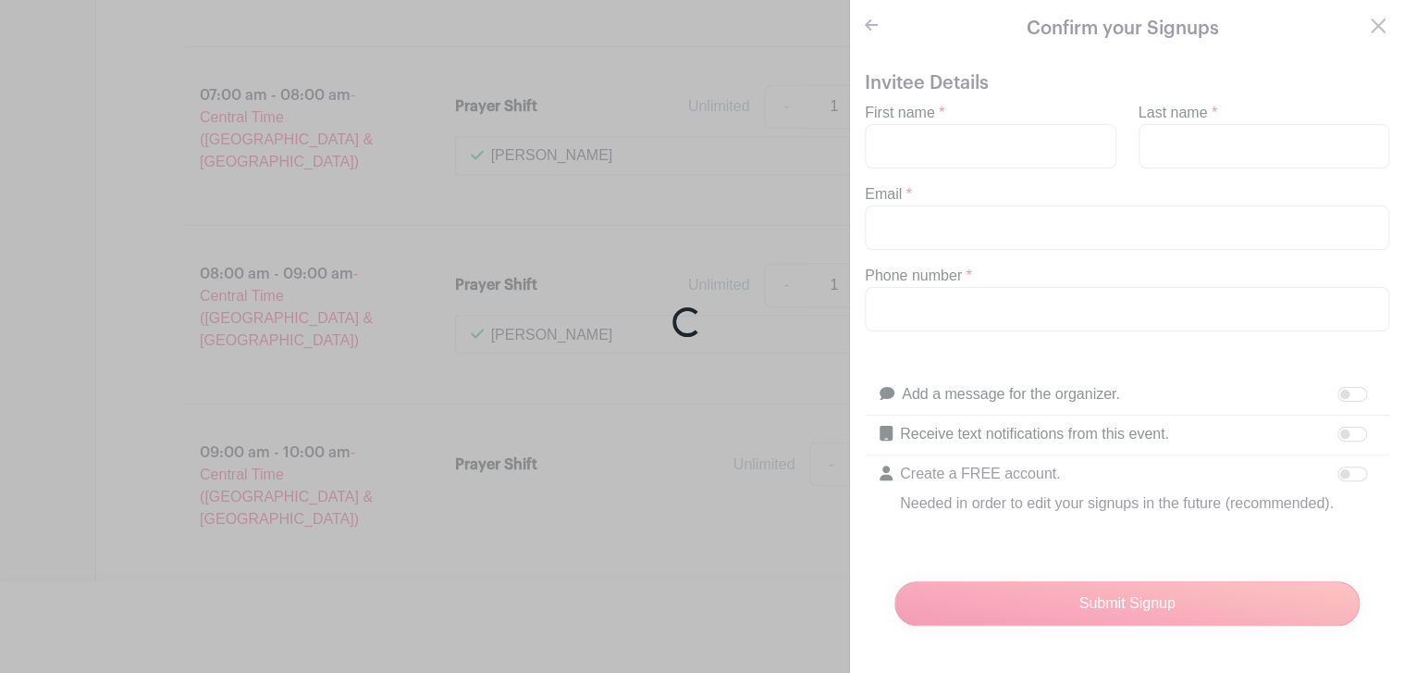
click at [953, 119] on div "Loading..." at bounding box center [702, 336] width 1404 height 673
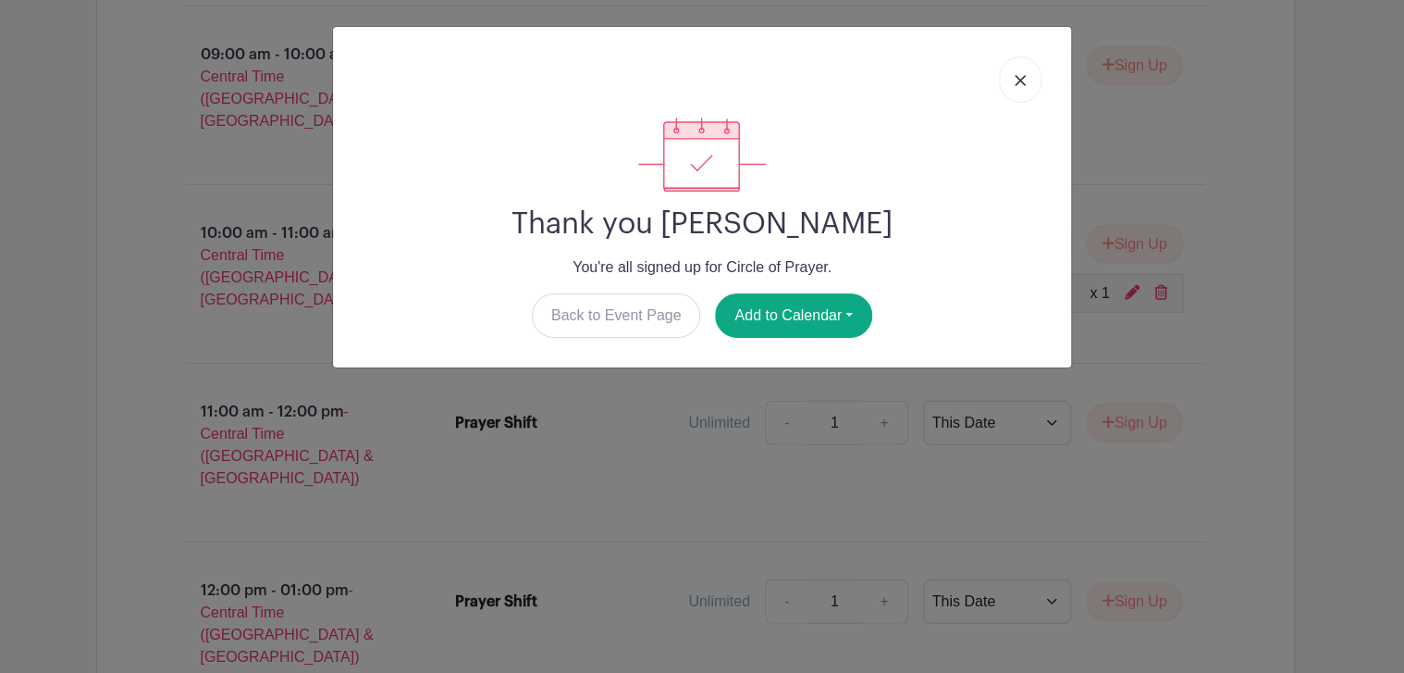
click at [1022, 87] on link at bounding box center [1020, 79] width 43 height 46
